Goal: Task Accomplishment & Management: Use online tool/utility

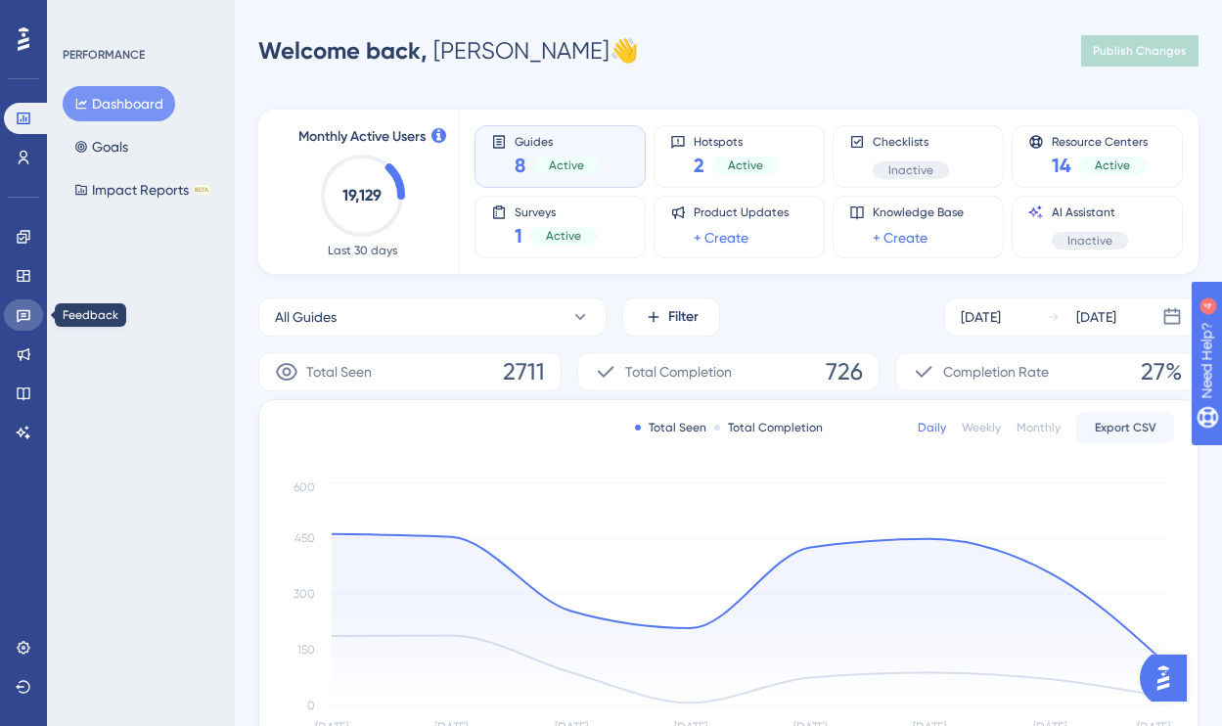
click at [23, 315] on icon at bounding box center [24, 316] width 14 height 13
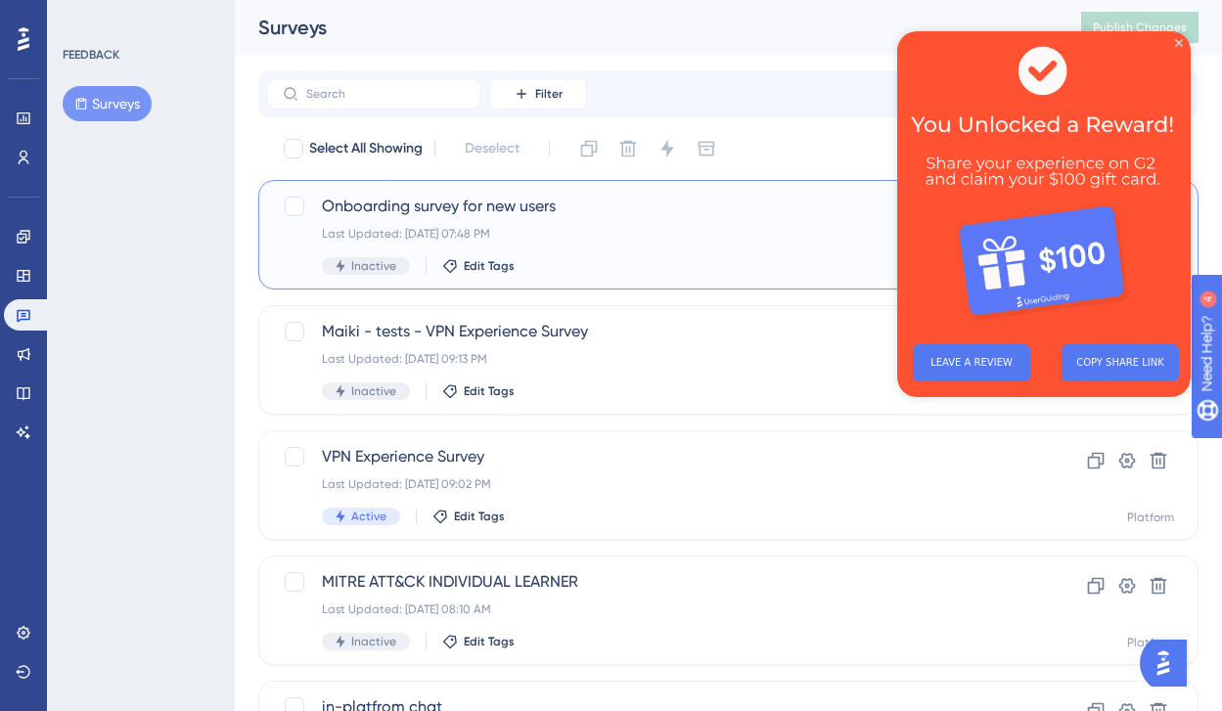
click at [659, 242] on div "Onboarding survey for new users Last Updated: [DATE] 07:48 PM Inactive Edit Tags" at bounding box center [650, 235] width 656 height 80
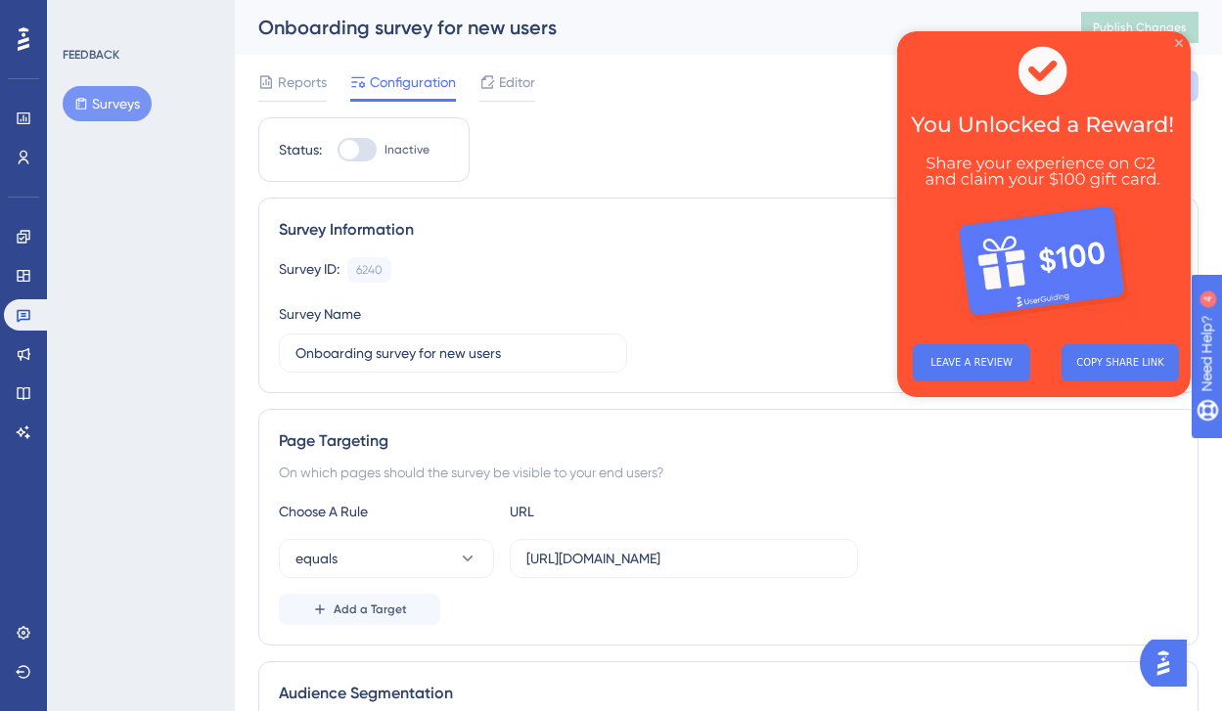
click at [1179, 44] on icon "Close Preview" at bounding box center [1179, 43] width 8 height 8
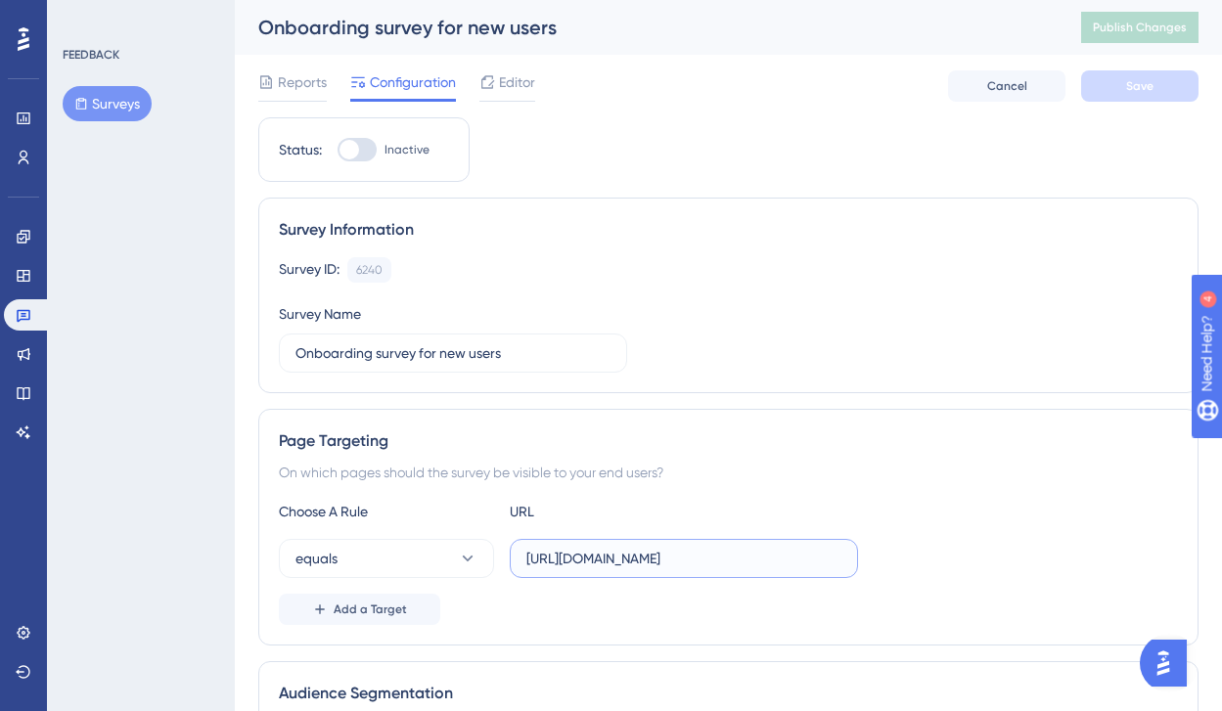
drag, startPoint x: 579, startPoint y: 558, endPoint x: 613, endPoint y: 556, distance: 34.3
click at [613, 556] on input "[URL][DOMAIN_NAME]" at bounding box center [683, 559] width 315 height 22
paste input "-preprod"
click at [830, 556] on input "[URL][DOMAIN_NAME]" at bounding box center [683, 559] width 315 height 22
drag, startPoint x: 834, startPoint y: 556, endPoint x: 501, endPoint y: 552, distance: 333.6
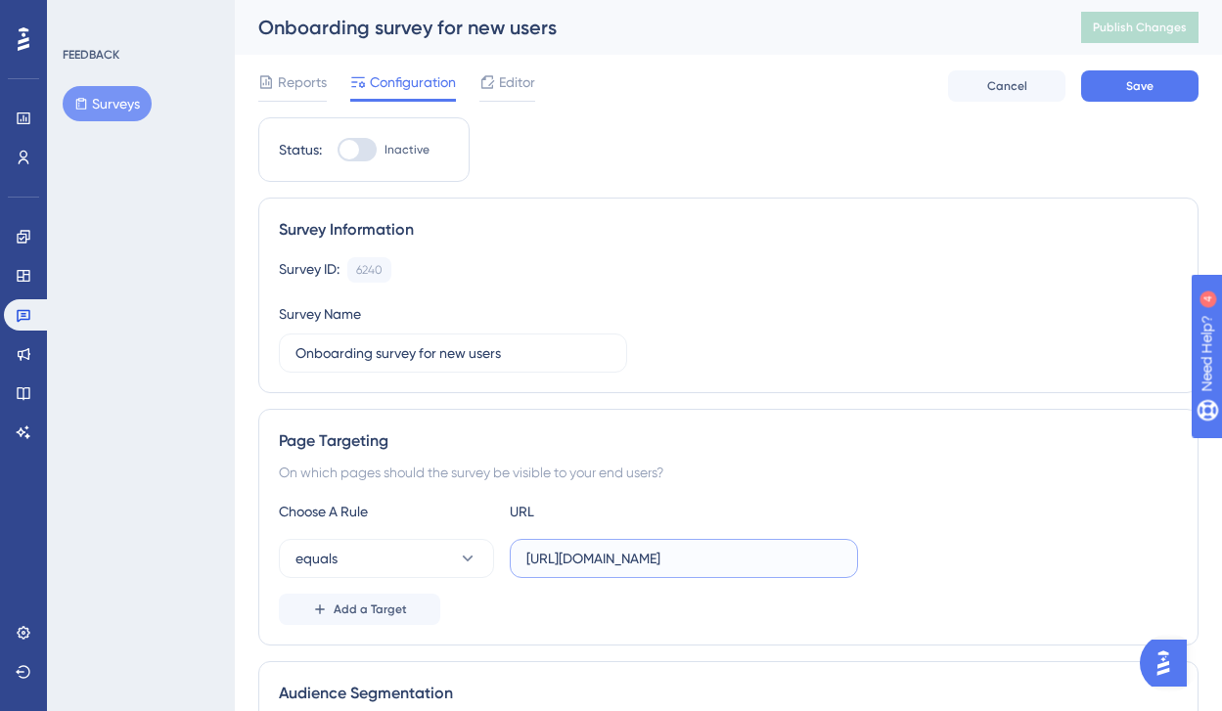
click at [501, 552] on div "equals [URL][DOMAIN_NAME]" at bounding box center [568, 558] width 579 height 39
type input "[URL][DOMAIN_NAME]"
click at [991, 488] on div "Page Targeting On which pages should the survey be visible to your end users? C…" at bounding box center [728, 527] width 940 height 237
click at [1175, 87] on button "Save" at bounding box center [1139, 85] width 117 height 31
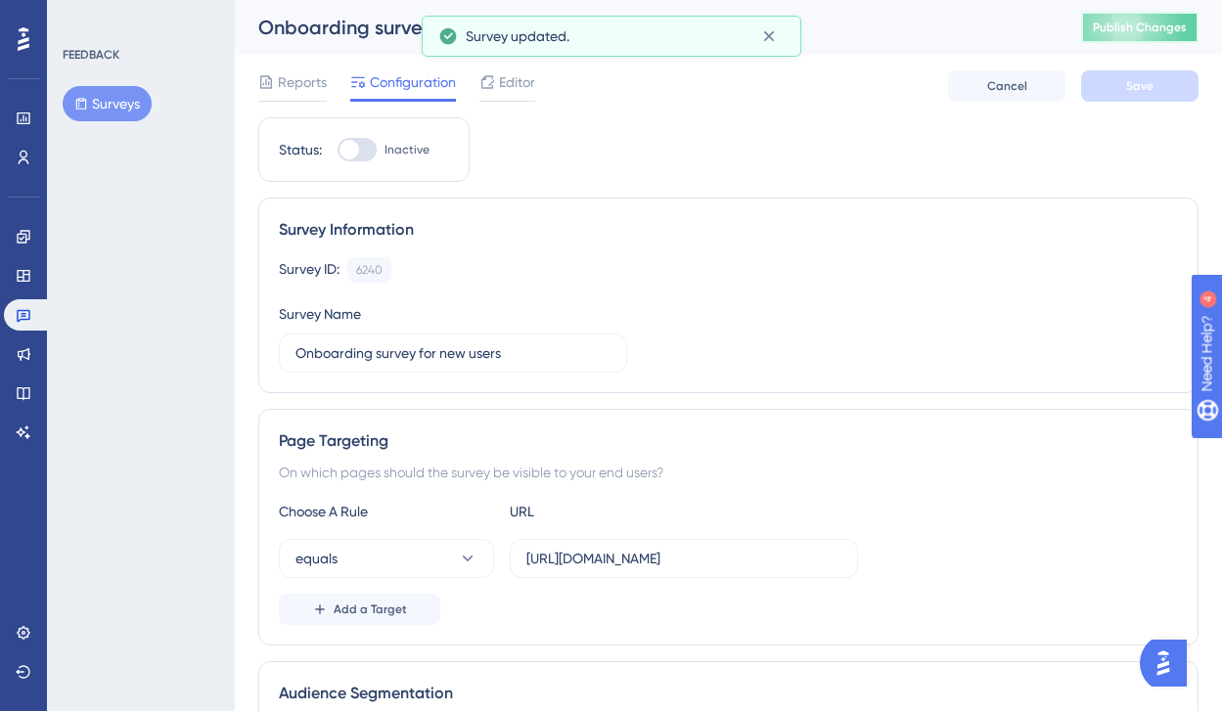
click at [1144, 23] on span "Publish Changes" at bounding box center [1140, 28] width 94 height 16
click at [361, 155] on div at bounding box center [357, 149] width 39 height 23
click at [338, 151] on input "Inactive" at bounding box center [337, 150] width 1 height 1
checkbox input "true"
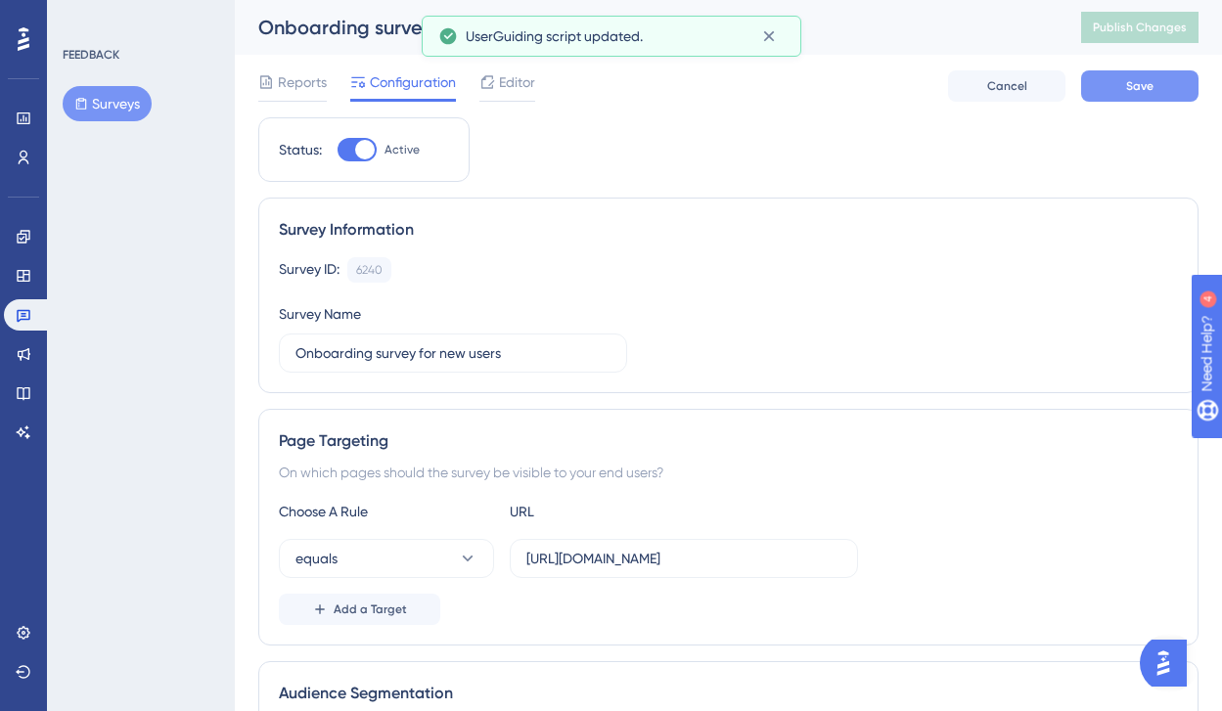
click at [1145, 92] on span "Save" at bounding box center [1139, 86] width 27 height 16
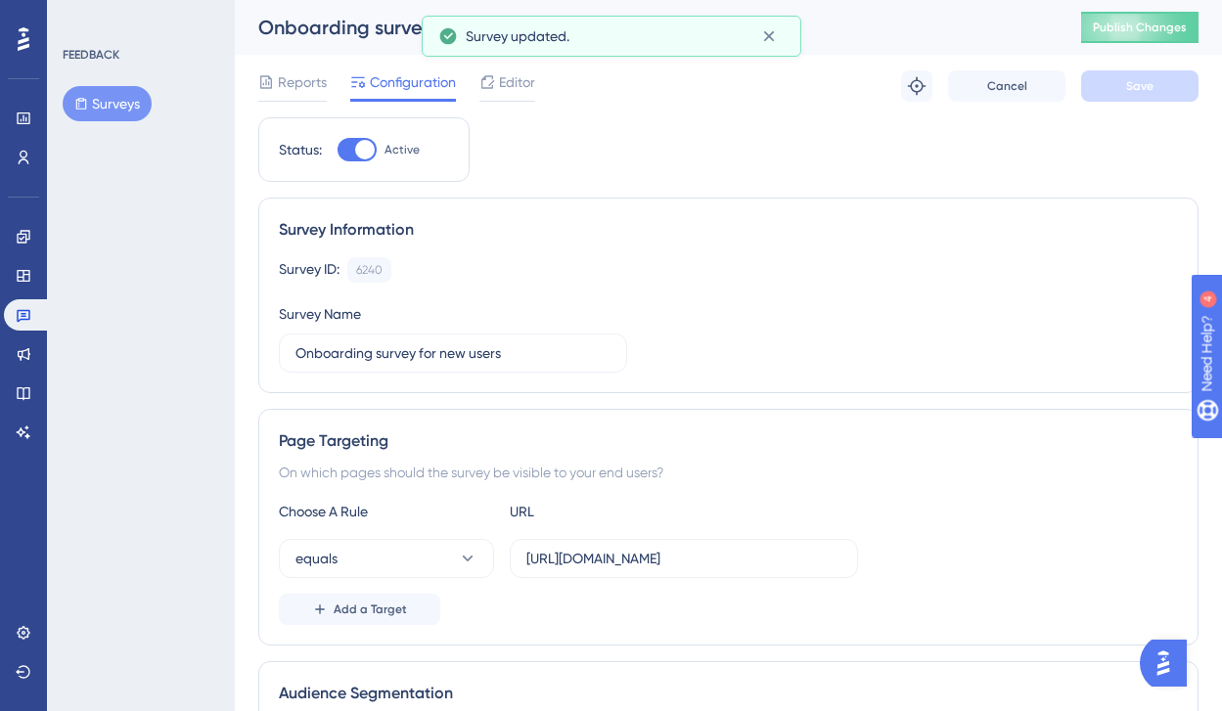
click at [1177, 4] on div "Onboarding survey for new users Publish Changes" at bounding box center [728, 27] width 987 height 55
click at [1174, 22] on span "Publish Changes" at bounding box center [1140, 28] width 94 height 16
click at [525, 91] on span "Editor" at bounding box center [517, 81] width 36 height 23
